Goal: Task Accomplishment & Management: Manage account settings

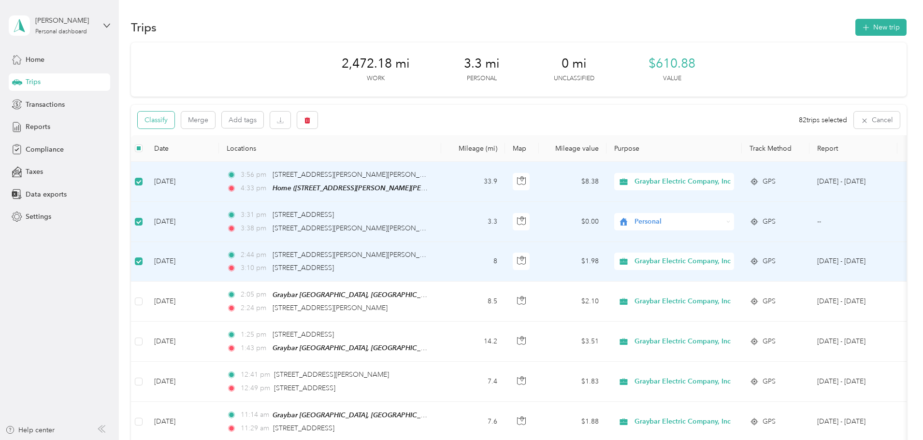
click at [174, 124] on button "Classify" at bounding box center [156, 120] width 37 height 17
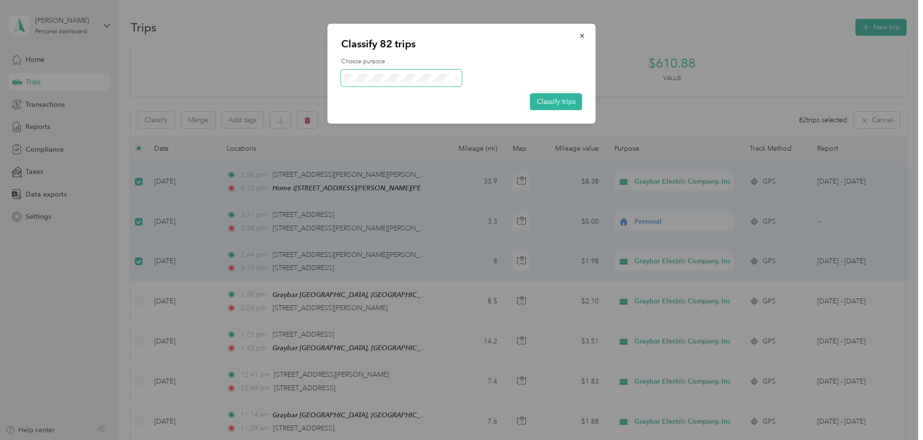
click at [454, 77] on icon at bounding box center [456, 78] width 4 height 4
click at [410, 113] on span "Personal" at bounding box center [413, 109] width 96 height 10
click at [550, 104] on button "Classify trips" at bounding box center [556, 101] width 52 height 17
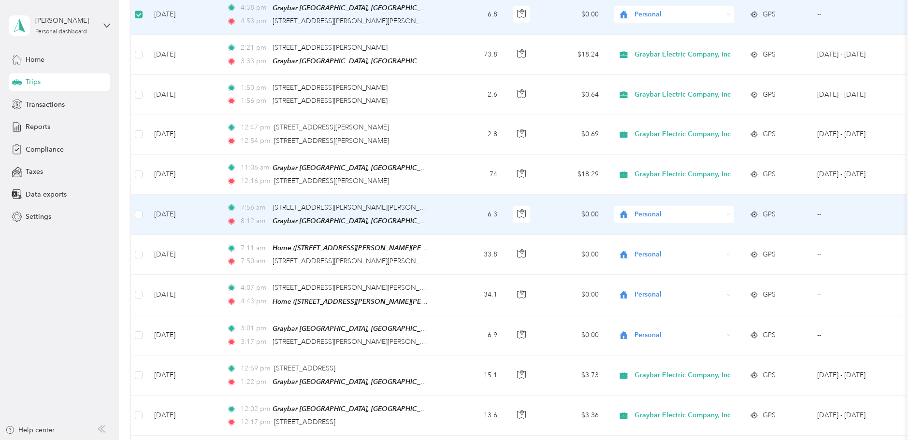
scroll to position [628, 0]
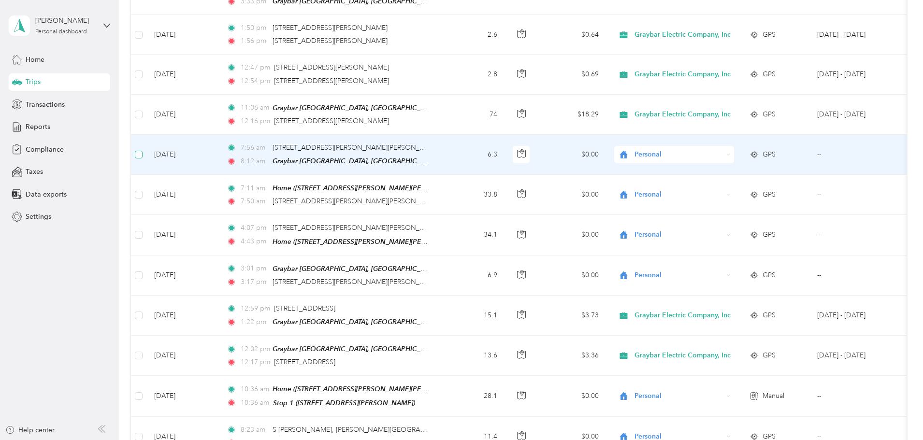
click at [142, 149] on label at bounding box center [139, 154] width 8 height 11
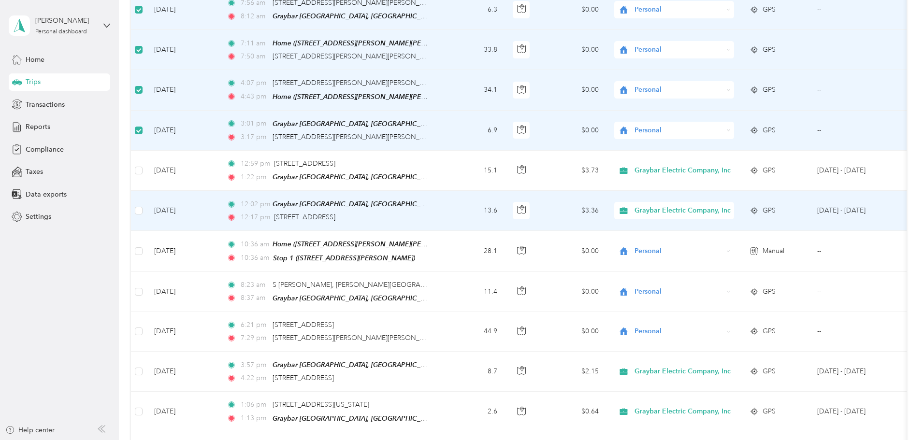
scroll to position [821, 0]
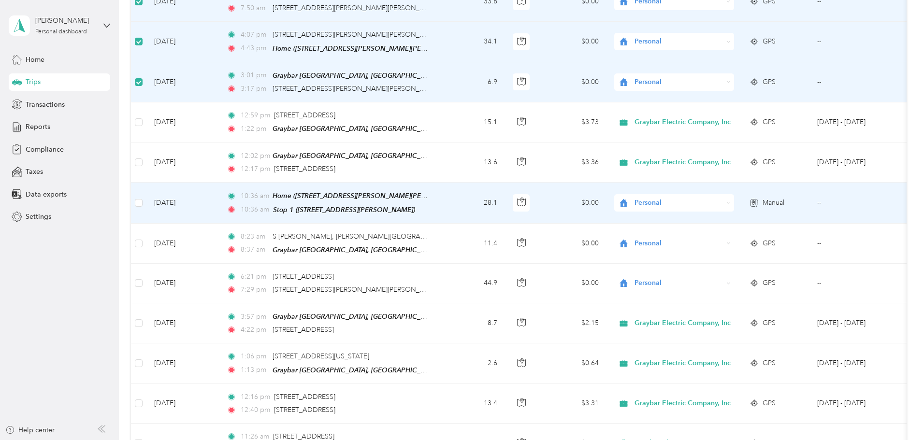
click at [146, 194] on td at bounding box center [138, 203] width 15 height 41
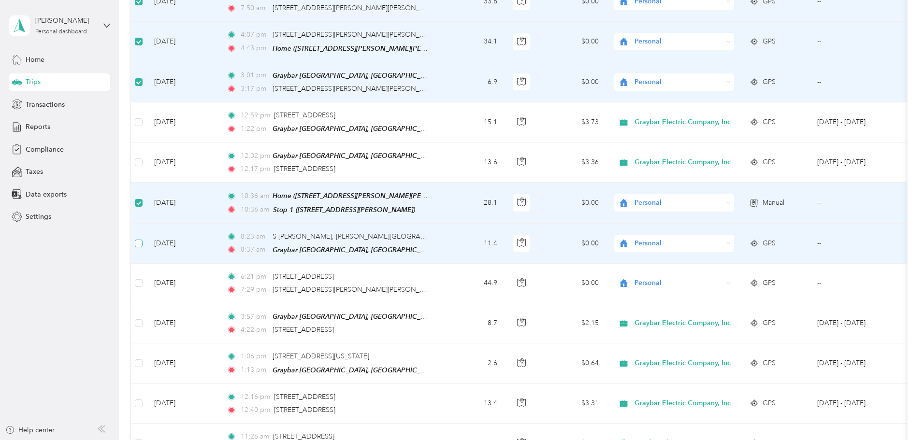
click at [142, 238] on label at bounding box center [139, 243] width 8 height 11
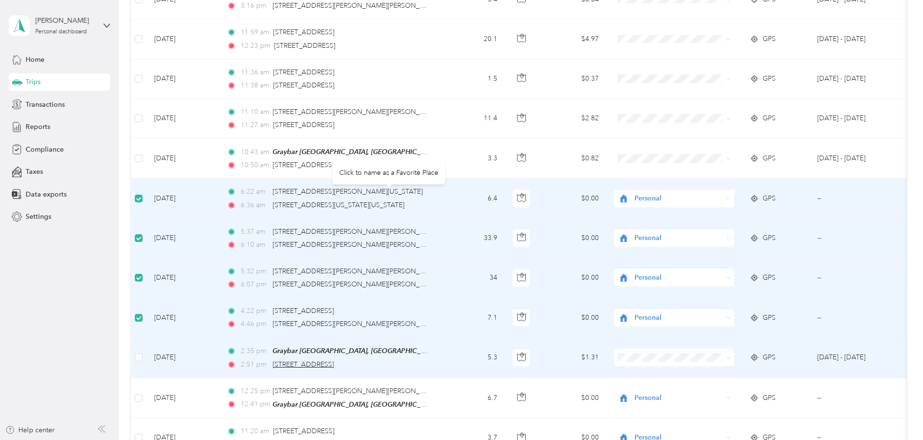
scroll to position [3864, 0]
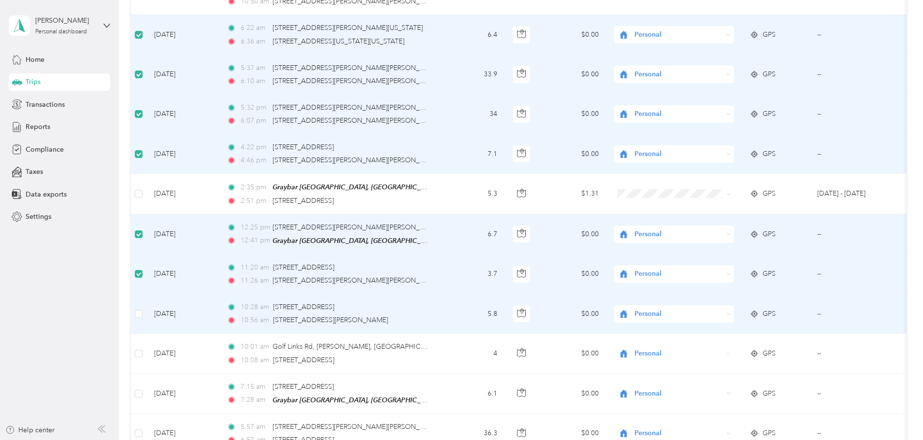
click at [146, 297] on td at bounding box center [138, 314] width 15 height 40
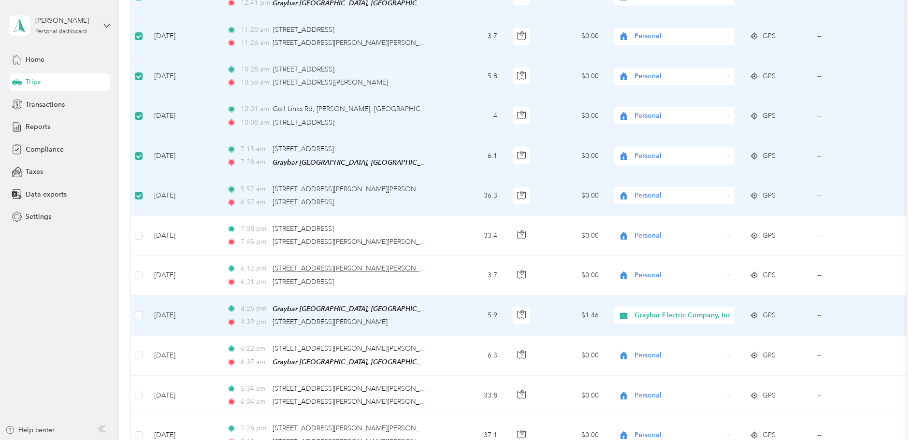
scroll to position [4106, 0]
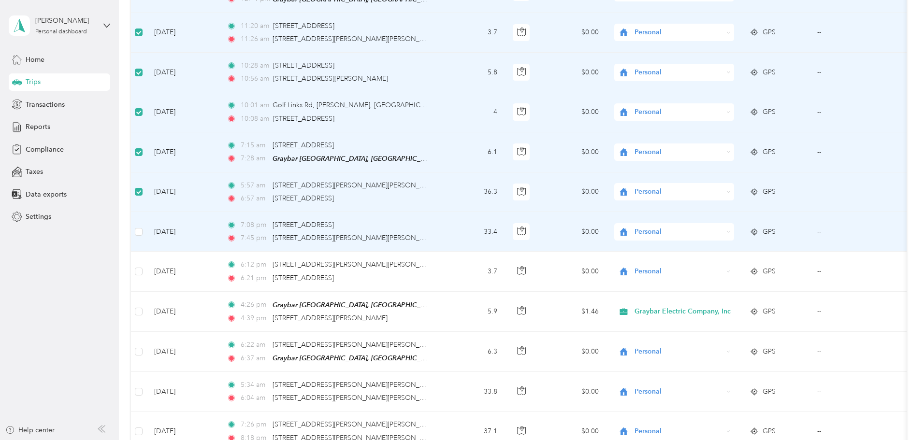
click at [211, 212] on td "[DATE]" at bounding box center [182, 232] width 72 height 40
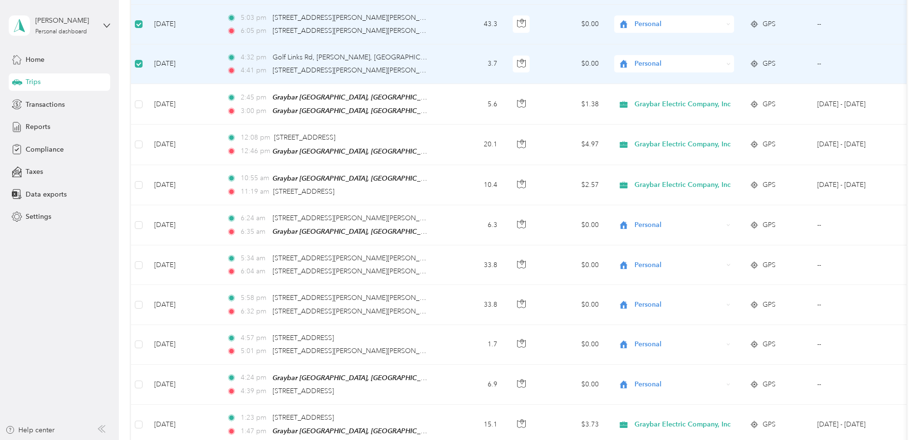
scroll to position [4878, 0]
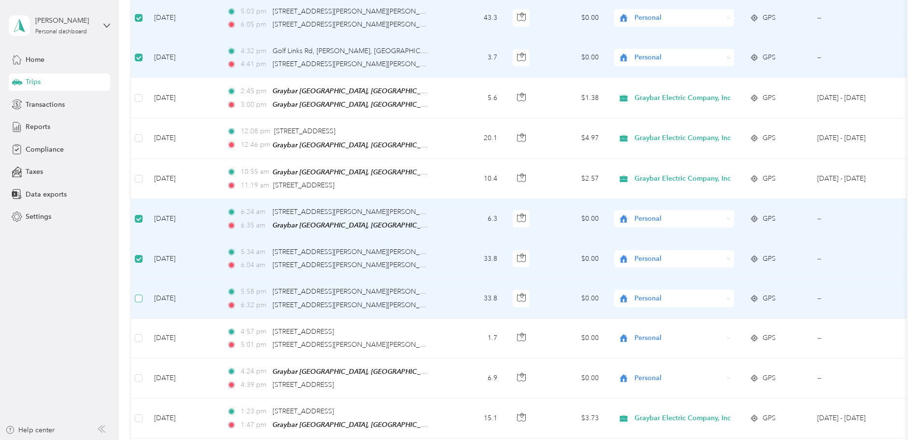
click at [142, 293] on label at bounding box center [139, 298] width 8 height 11
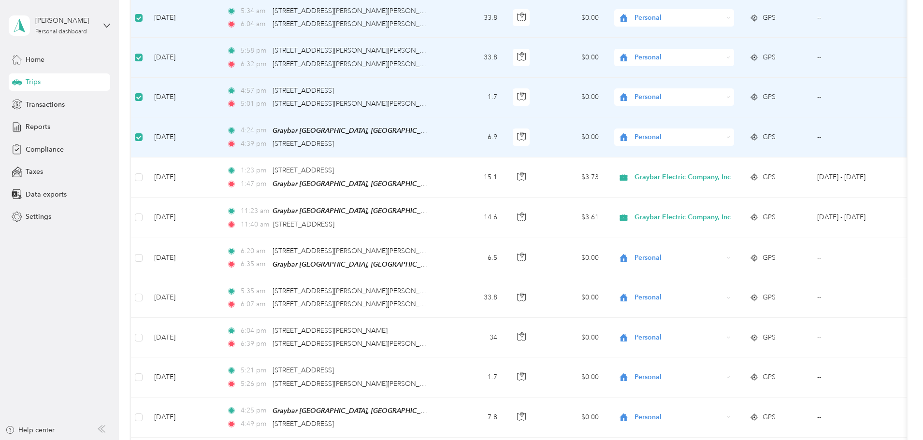
scroll to position [5120, 0]
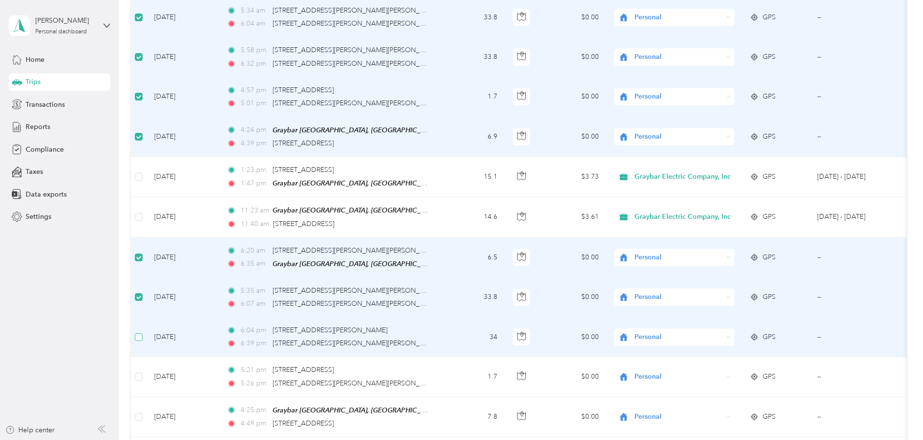
click at [142, 332] on label at bounding box center [139, 337] width 8 height 11
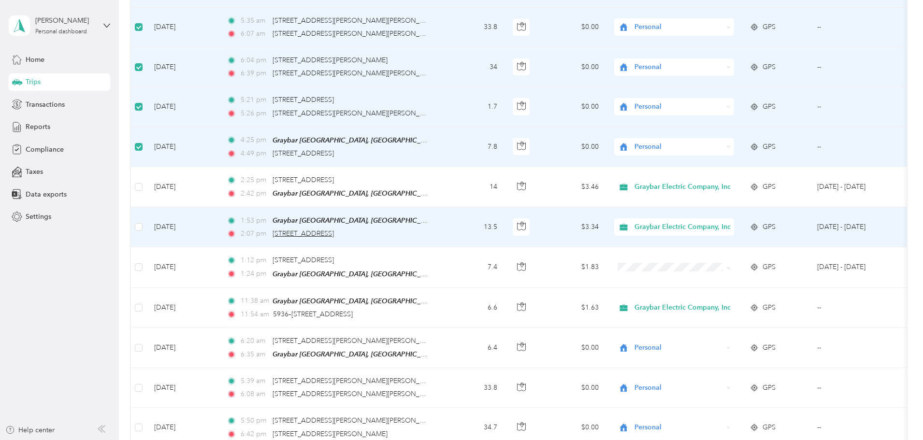
scroll to position [5410, 0]
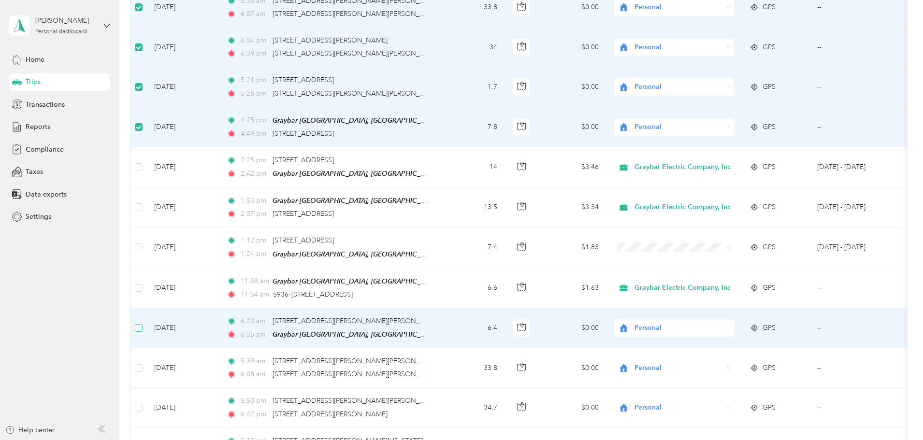
click at [142, 323] on label at bounding box center [139, 328] width 8 height 11
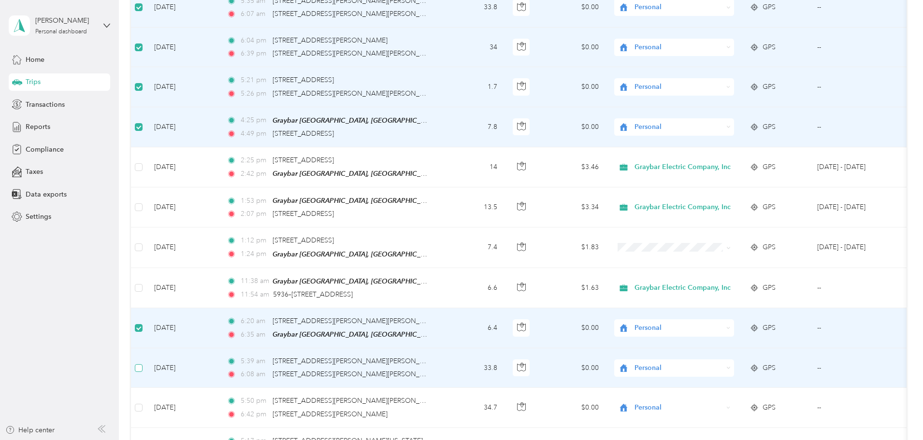
click at [142, 363] on label at bounding box center [139, 368] width 8 height 11
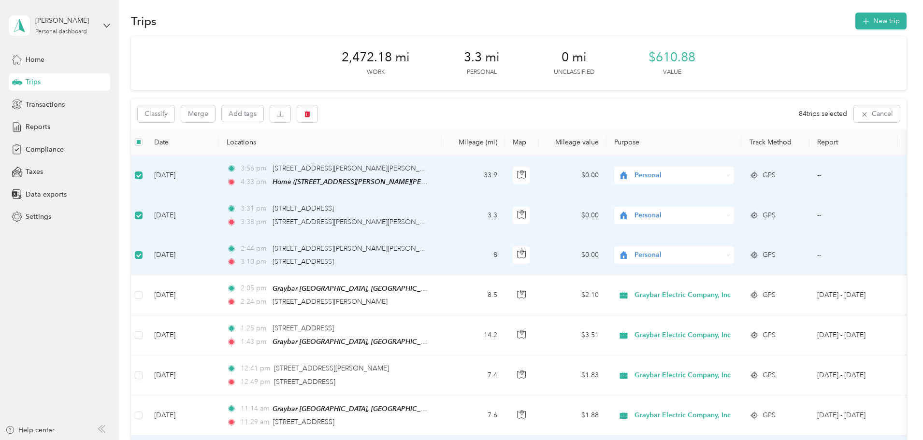
scroll to position [0, 0]
